Goal: Task Accomplishment & Management: Use online tool/utility

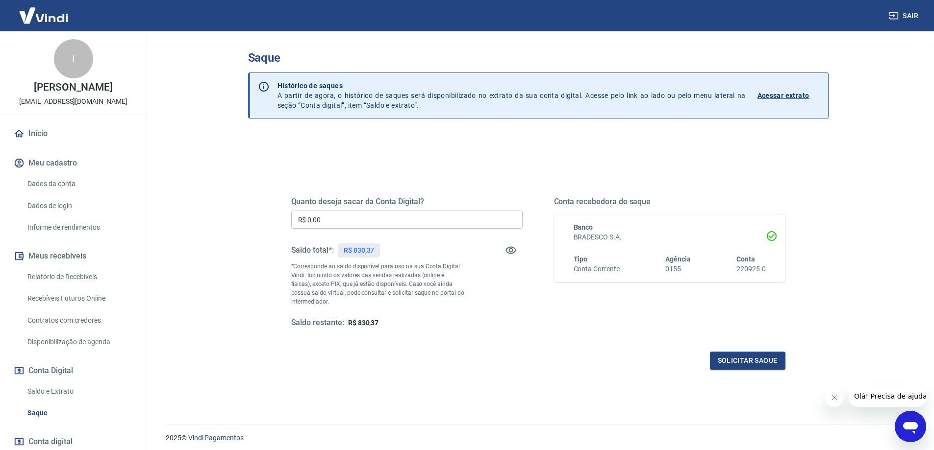
click at [368, 221] on input "R$ 0,00" at bounding box center [406, 220] width 231 height 18
type input "R$ 830,37"
click at [770, 353] on button "Solicitar saque" at bounding box center [747, 361] width 75 height 18
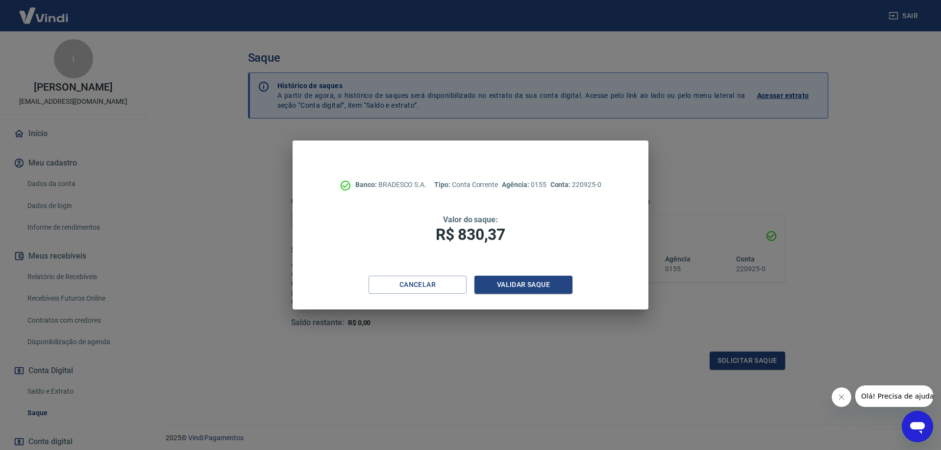
click at [559, 295] on div "Cancelar Validar saque" at bounding box center [471, 293] width 356 height 34
click at [560, 286] on button "Validar saque" at bounding box center [523, 285] width 98 height 18
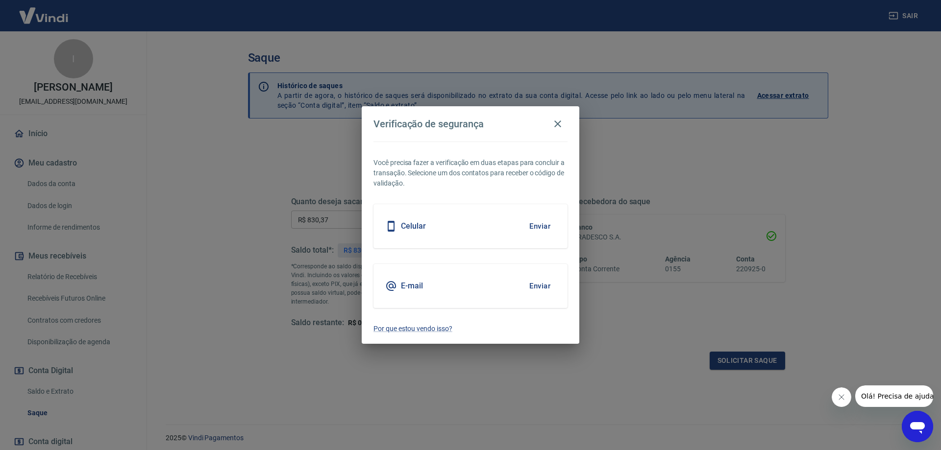
click at [550, 288] on button "Enviar" at bounding box center [540, 286] width 32 height 21
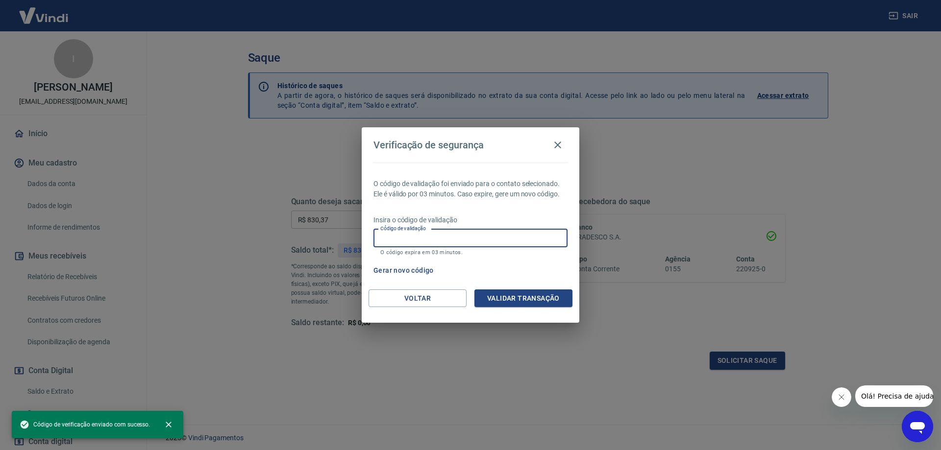
click at [429, 241] on input "Código de validação" at bounding box center [471, 238] width 194 height 18
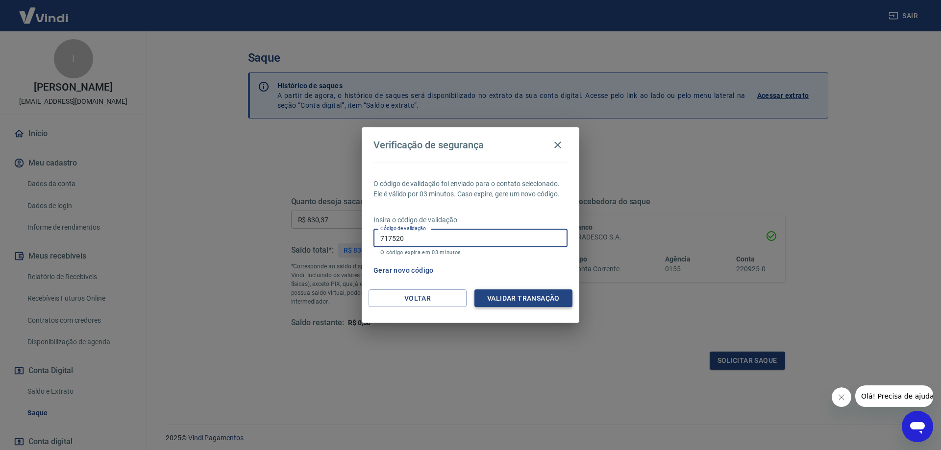
type input "717520"
click at [519, 300] on button "Validar transação" at bounding box center [523, 299] width 98 height 18
